Goal: Navigation & Orientation: Go to known website

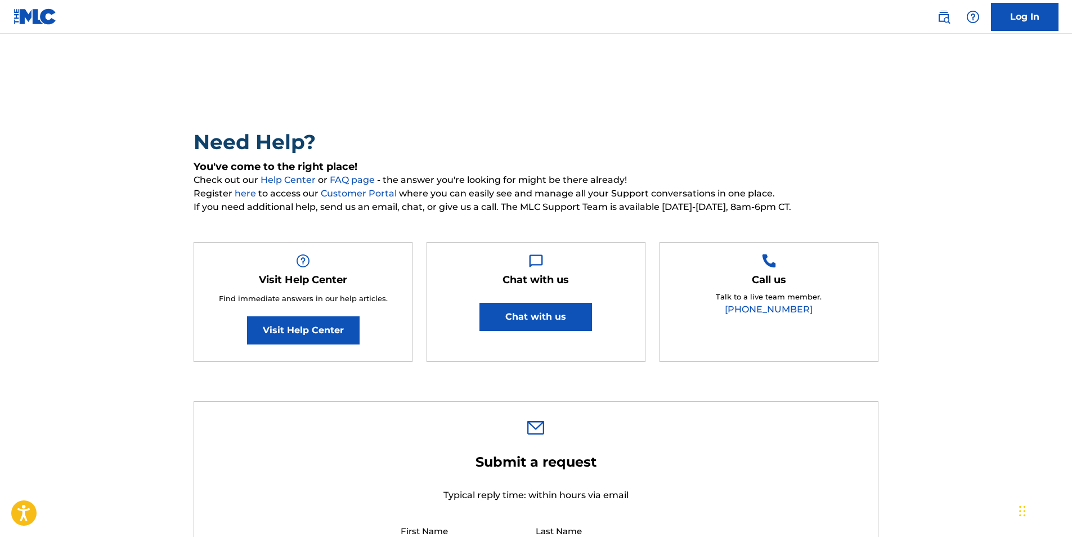
click at [10, 12] on nav "Log In" at bounding box center [536, 17] width 1072 height 34
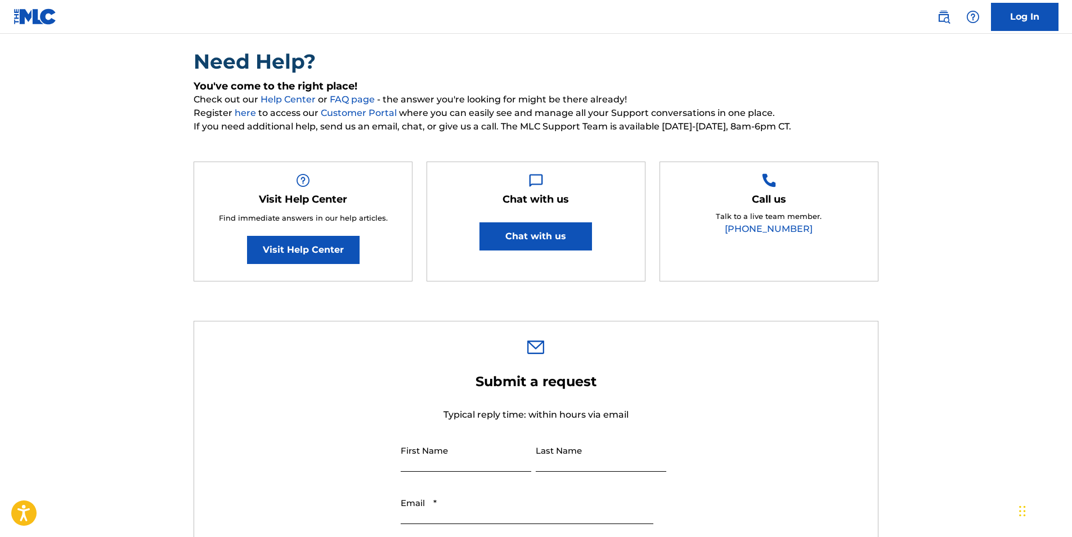
scroll to position [56, 0]
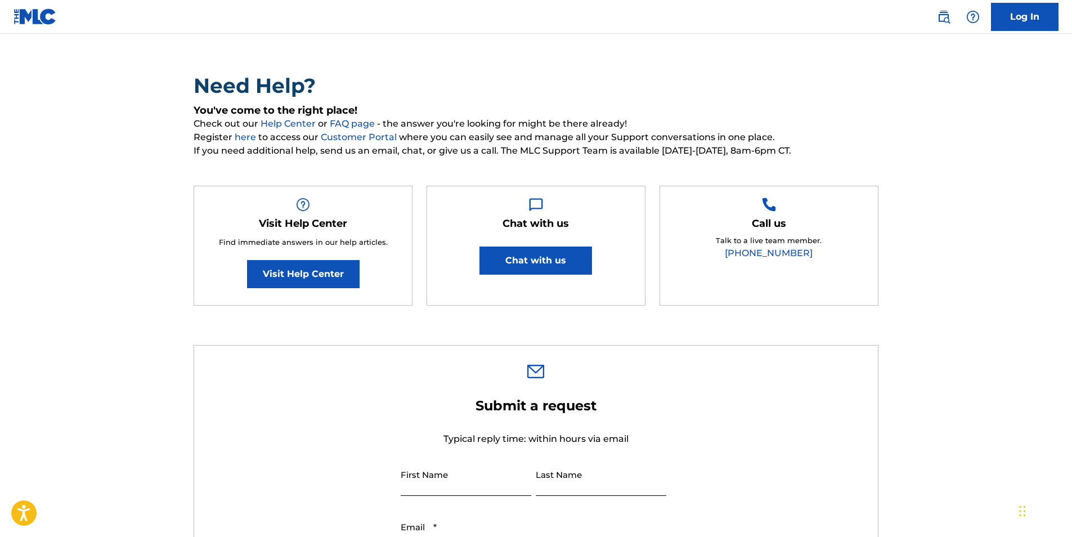
click at [43, 14] on img at bounding box center [35, 16] width 43 height 16
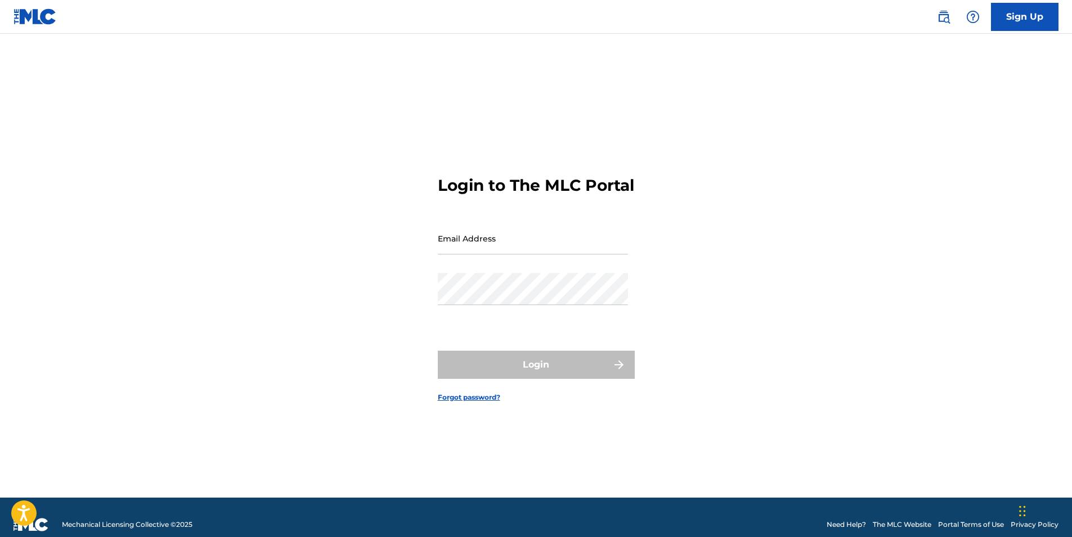
scroll to position [15, 0]
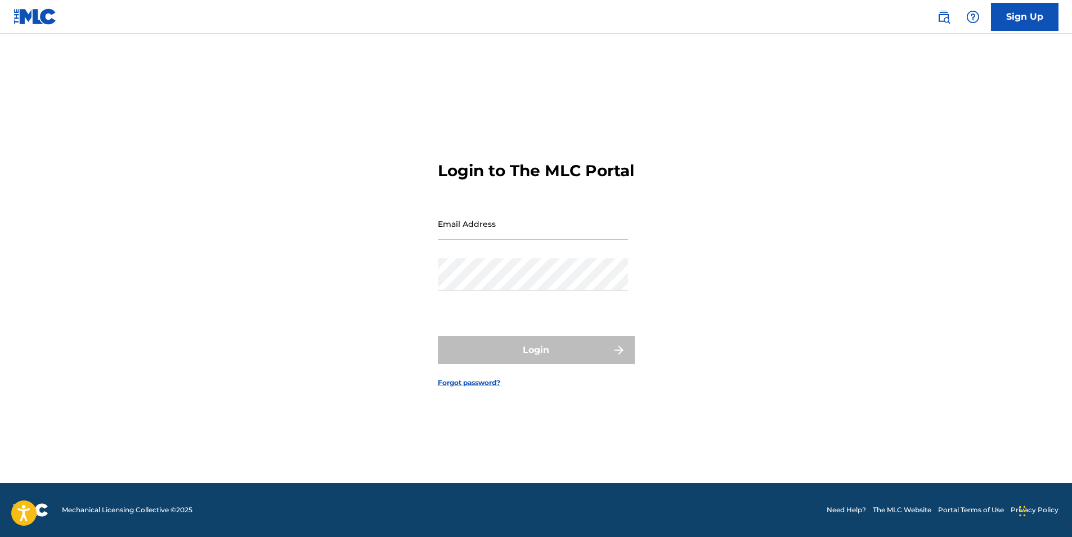
click at [44, 20] on img at bounding box center [35, 16] width 43 height 16
